Goal: Obtain resource: Obtain resource

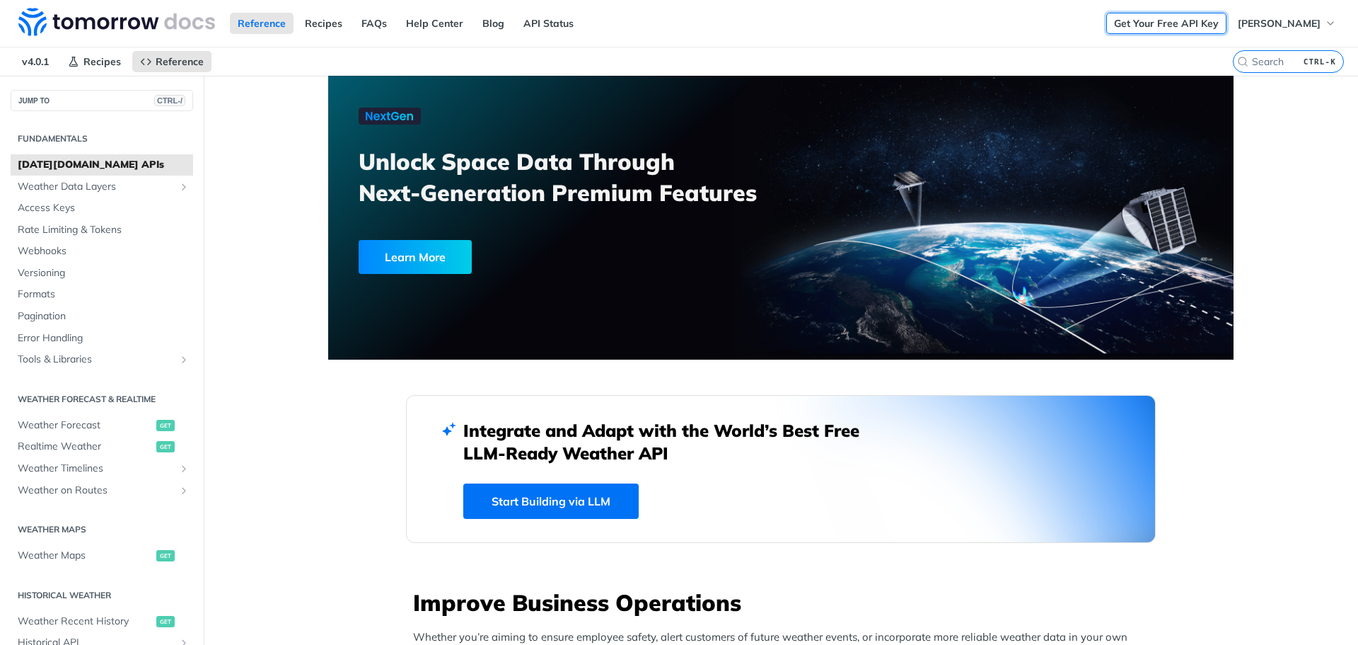
click at [1154, 28] on link "Get Your Free API Key" at bounding box center [1166, 23] width 120 height 21
